Goal: Task Accomplishment & Management: Manage account settings

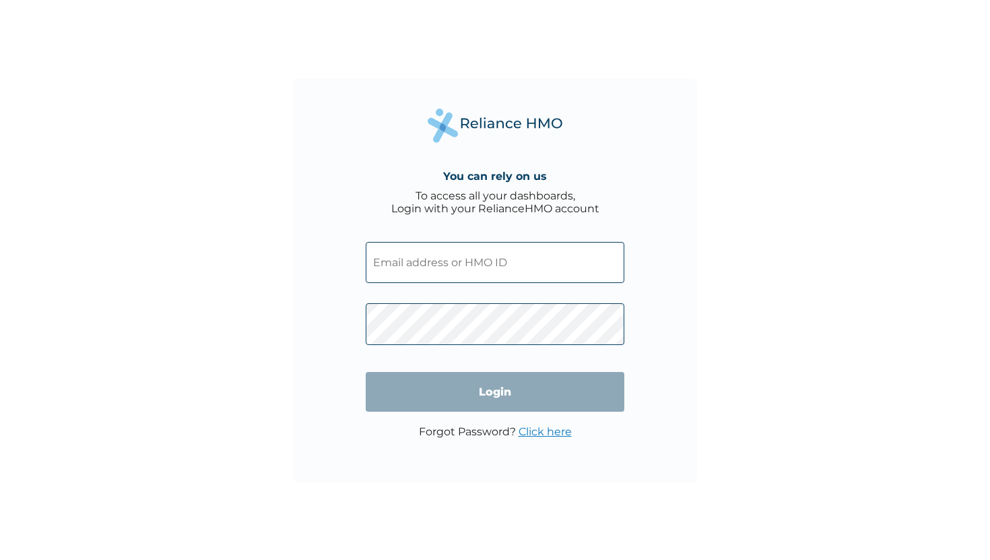
click at [519, 274] on input "text" at bounding box center [495, 262] width 259 height 41
type input "TMA/10054/A"
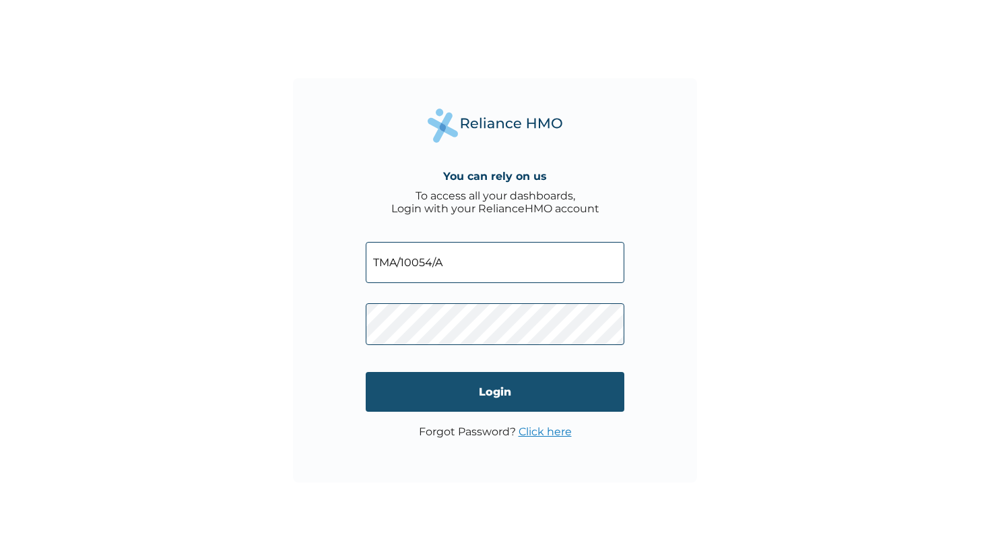
click at [507, 378] on input "Login" at bounding box center [495, 392] width 259 height 40
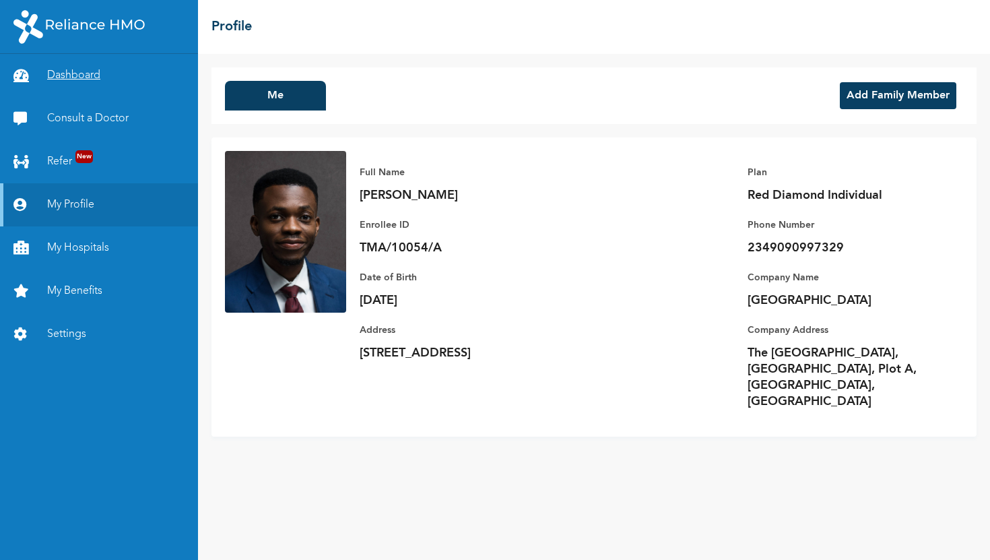
click at [76, 76] on link "Dashboard" at bounding box center [99, 75] width 198 height 43
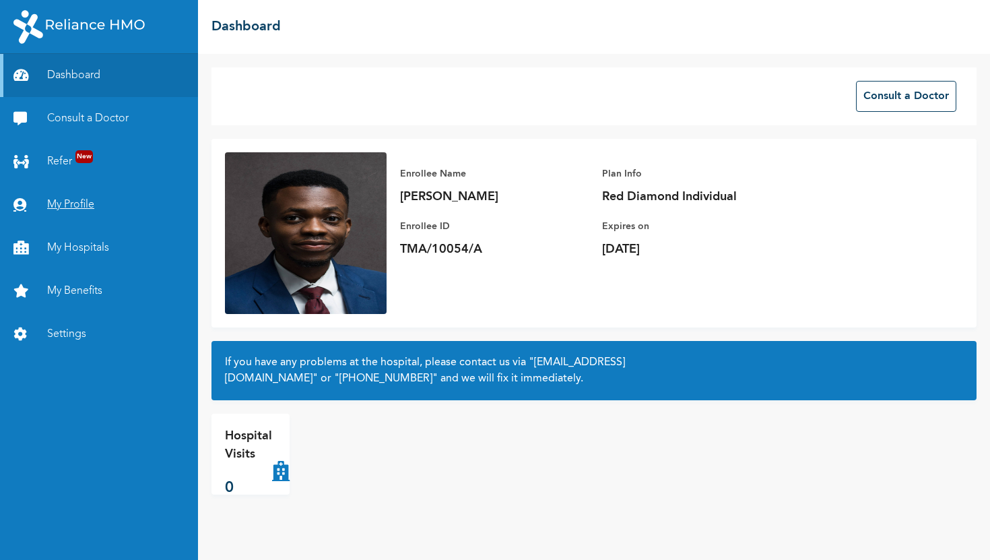
click at [60, 214] on link "My Profile" at bounding box center [99, 204] width 198 height 43
